Goal: Task Accomplishment & Management: Use online tool/utility

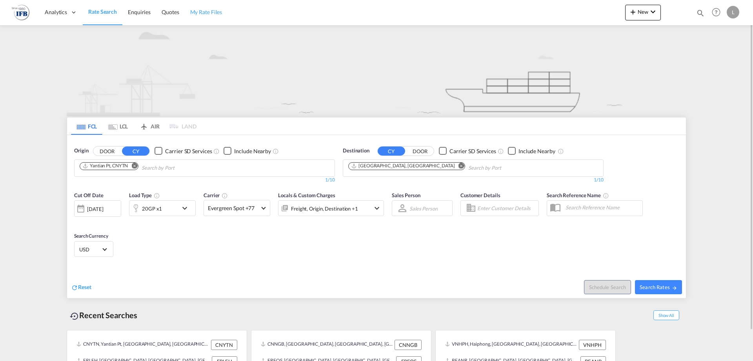
click at [218, 16] on link "My Rate Files" at bounding box center [206, 13] width 43 height 26
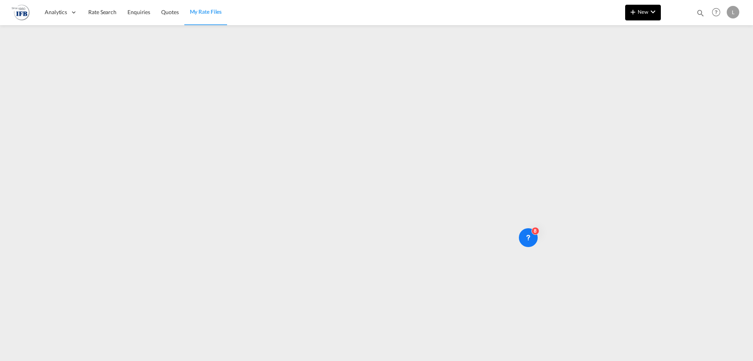
click at [644, 16] on button "New" at bounding box center [643, 13] width 36 height 16
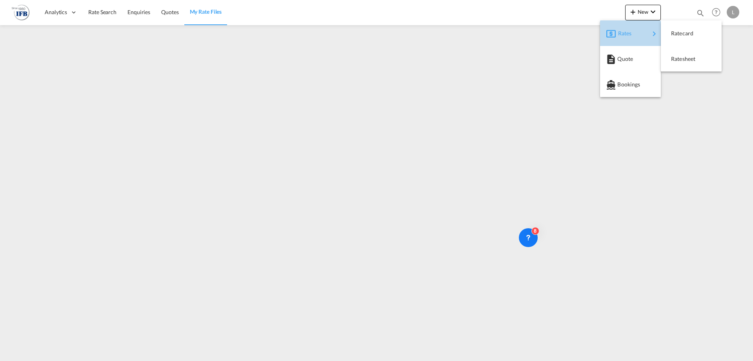
click at [634, 33] on div "Rates" at bounding box center [633, 34] width 31 height 20
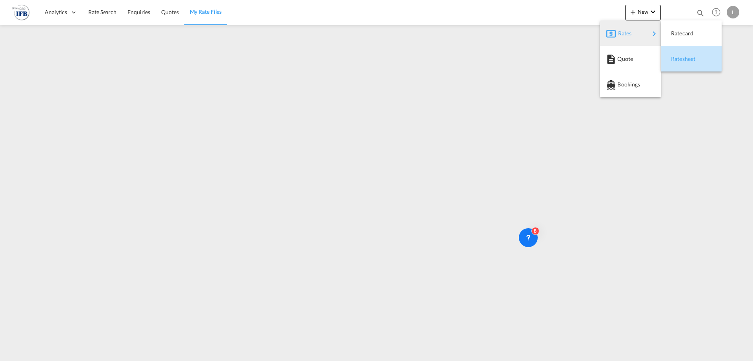
click at [680, 60] on span "Ratesheet" at bounding box center [675, 59] width 9 height 16
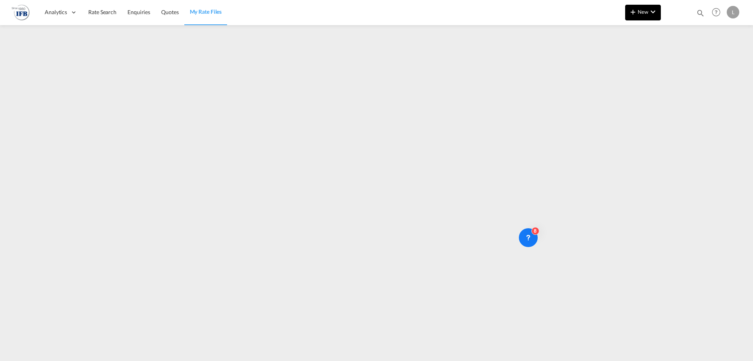
click at [651, 6] on button "New" at bounding box center [643, 13] width 36 height 16
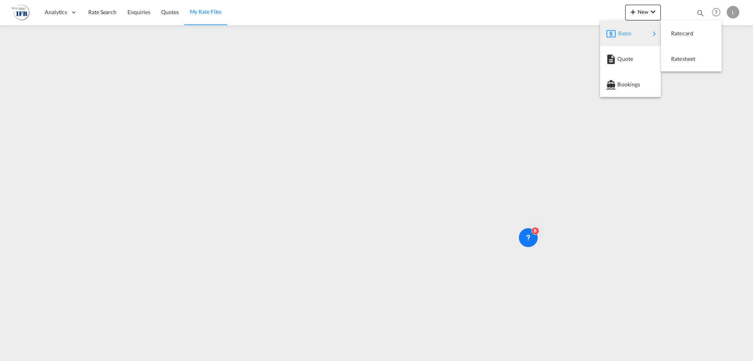
drag, startPoint x: 635, startPoint y: 85, endPoint x: 636, endPoint y: 32, distance: 52.6
click at [636, 32] on md-menu-content "Rates Quote Bookings" at bounding box center [630, 58] width 61 height 77
click at [678, 58] on span "Ratesheet" at bounding box center [675, 59] width 9 height 16
